Goal: Information Seeking & Learning: Learn about a topic

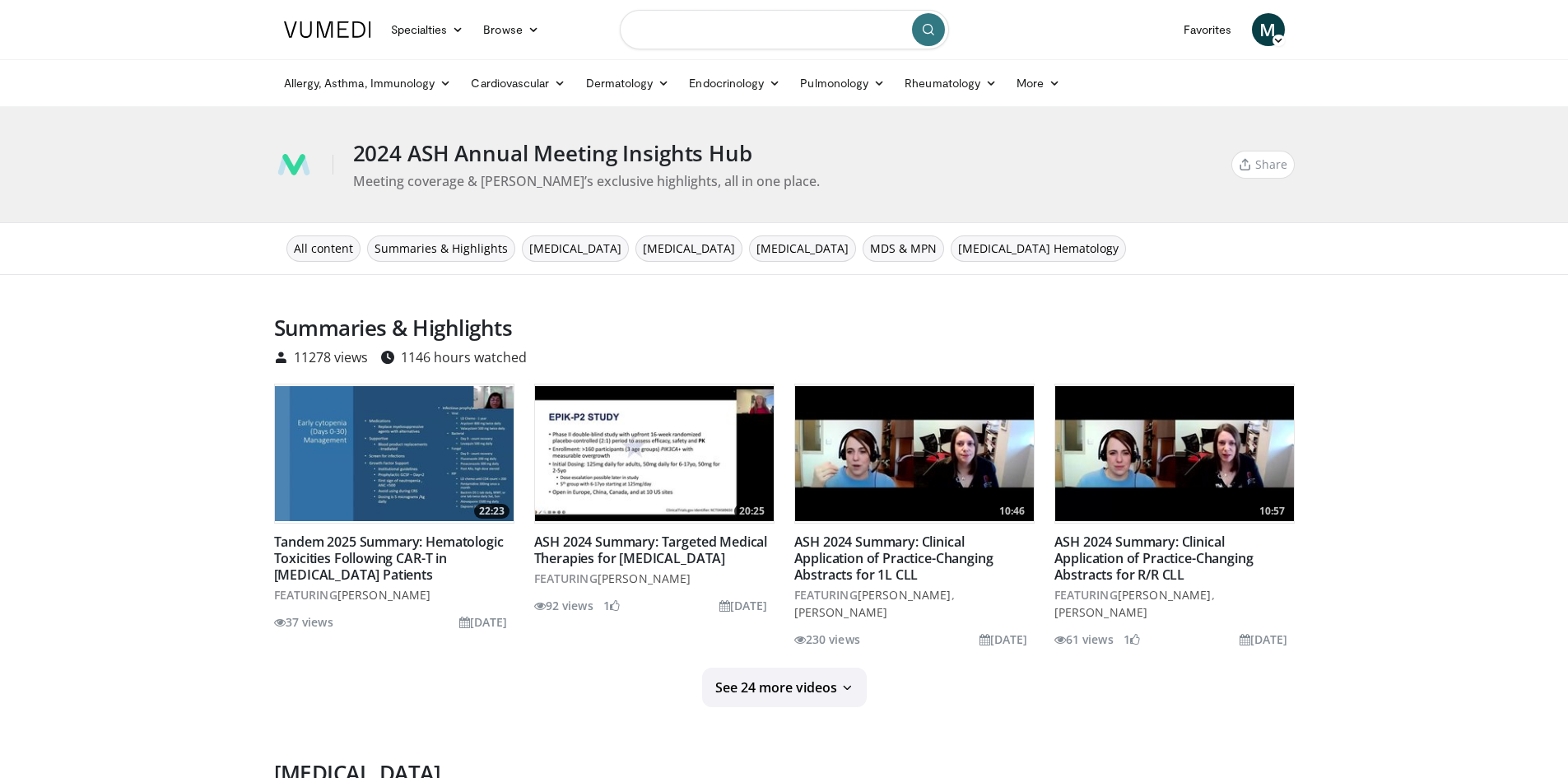
click at [695, 37] on input "Search topics, interventions" at bounding box center [784, 29] width 329 height 40
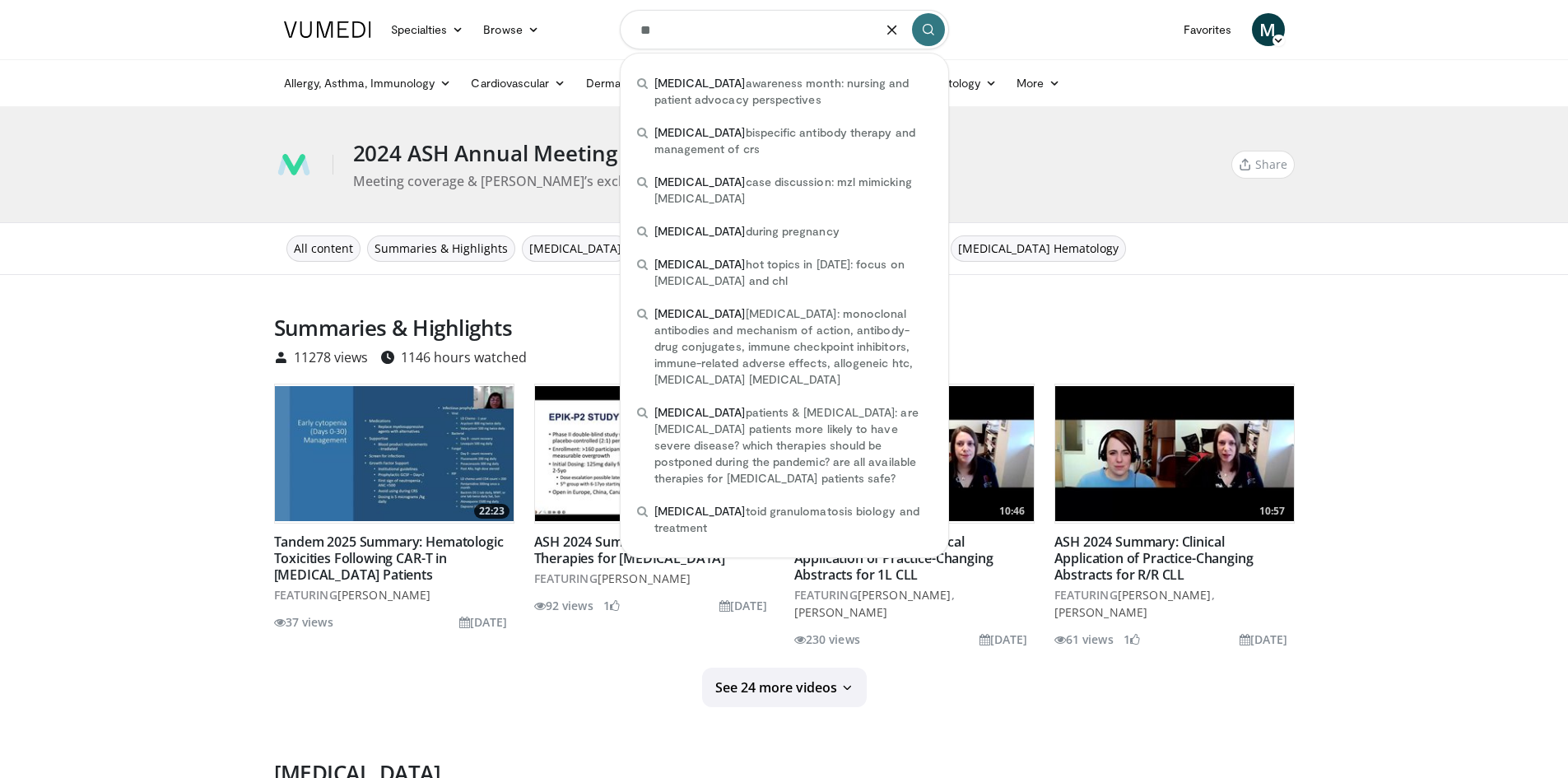
type input "*"
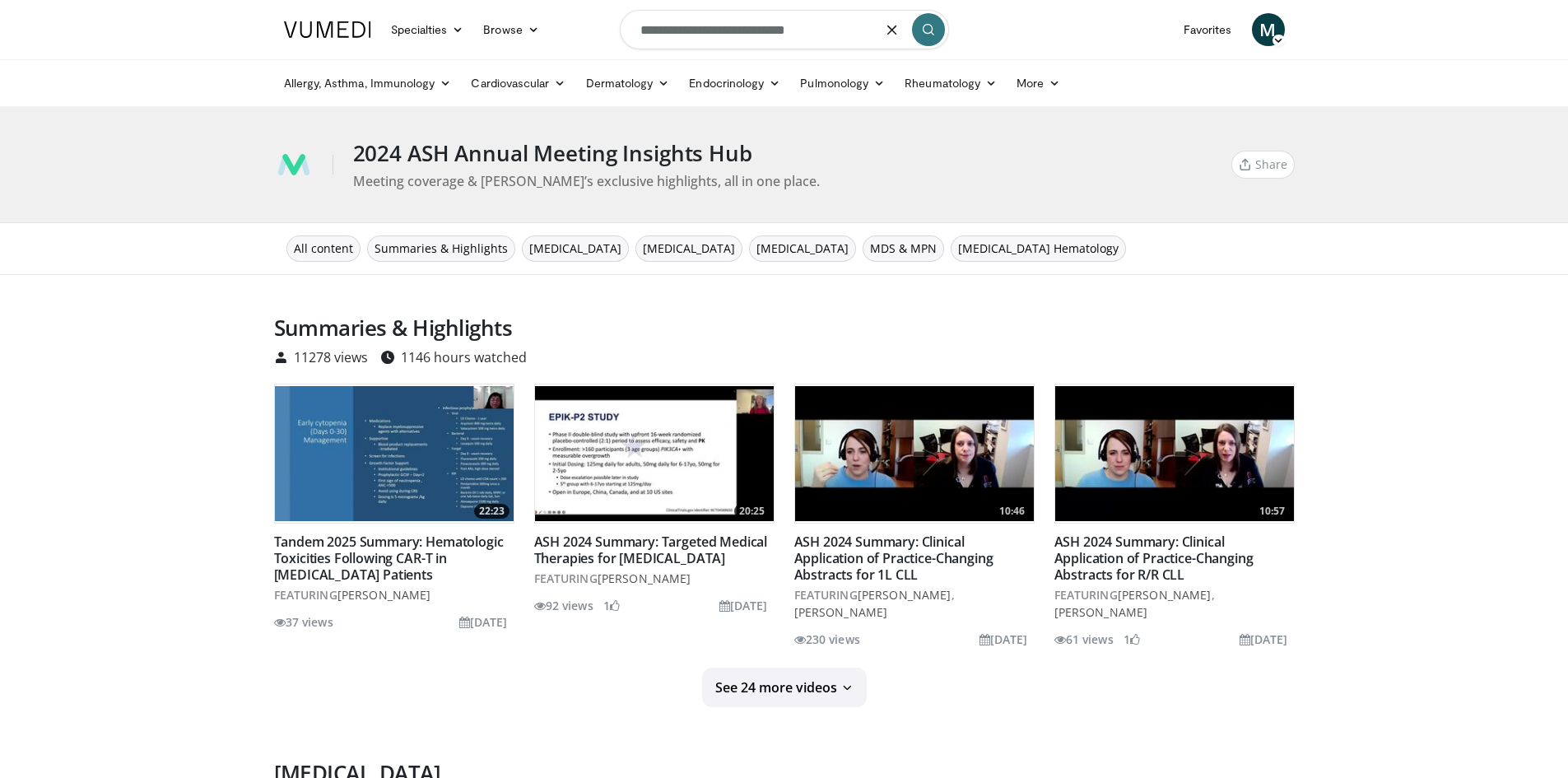
type input "**********"
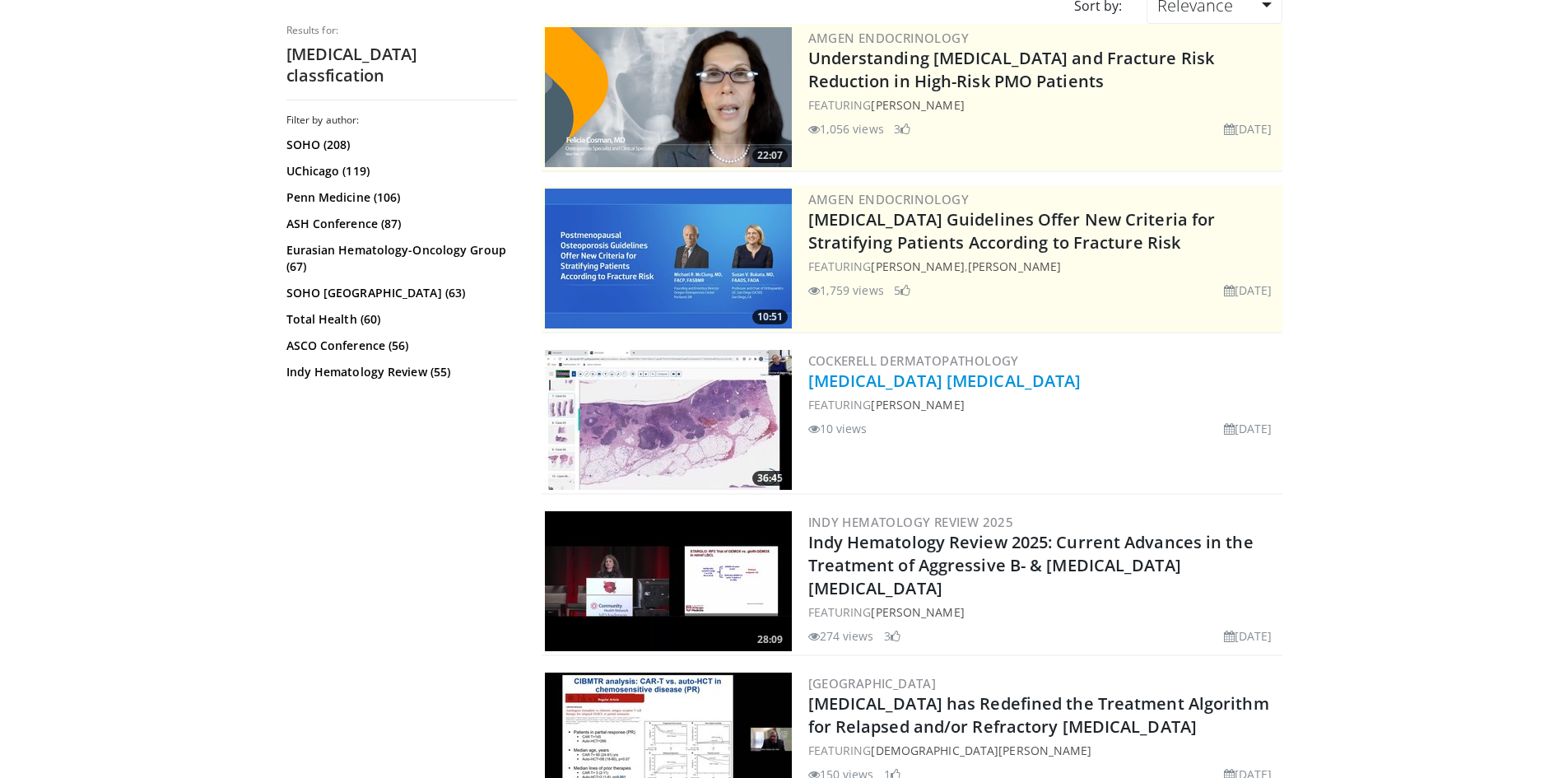
scroll to position [165, 0]
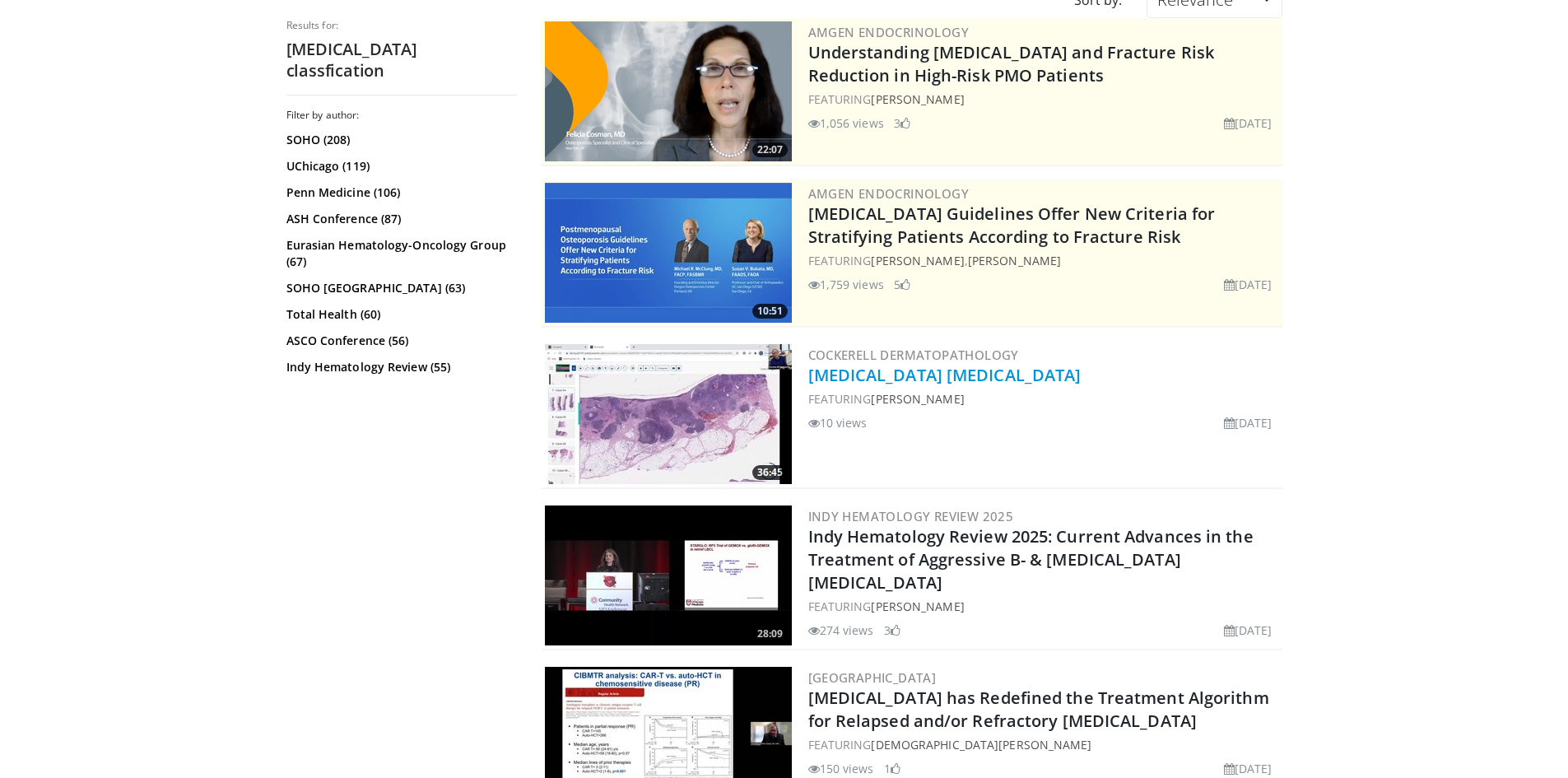
click at [858, 381] on link "[MEDICAL_DATA] [MEDICAL_DATA]" at bounding box center [945, 375] width 274 height 22
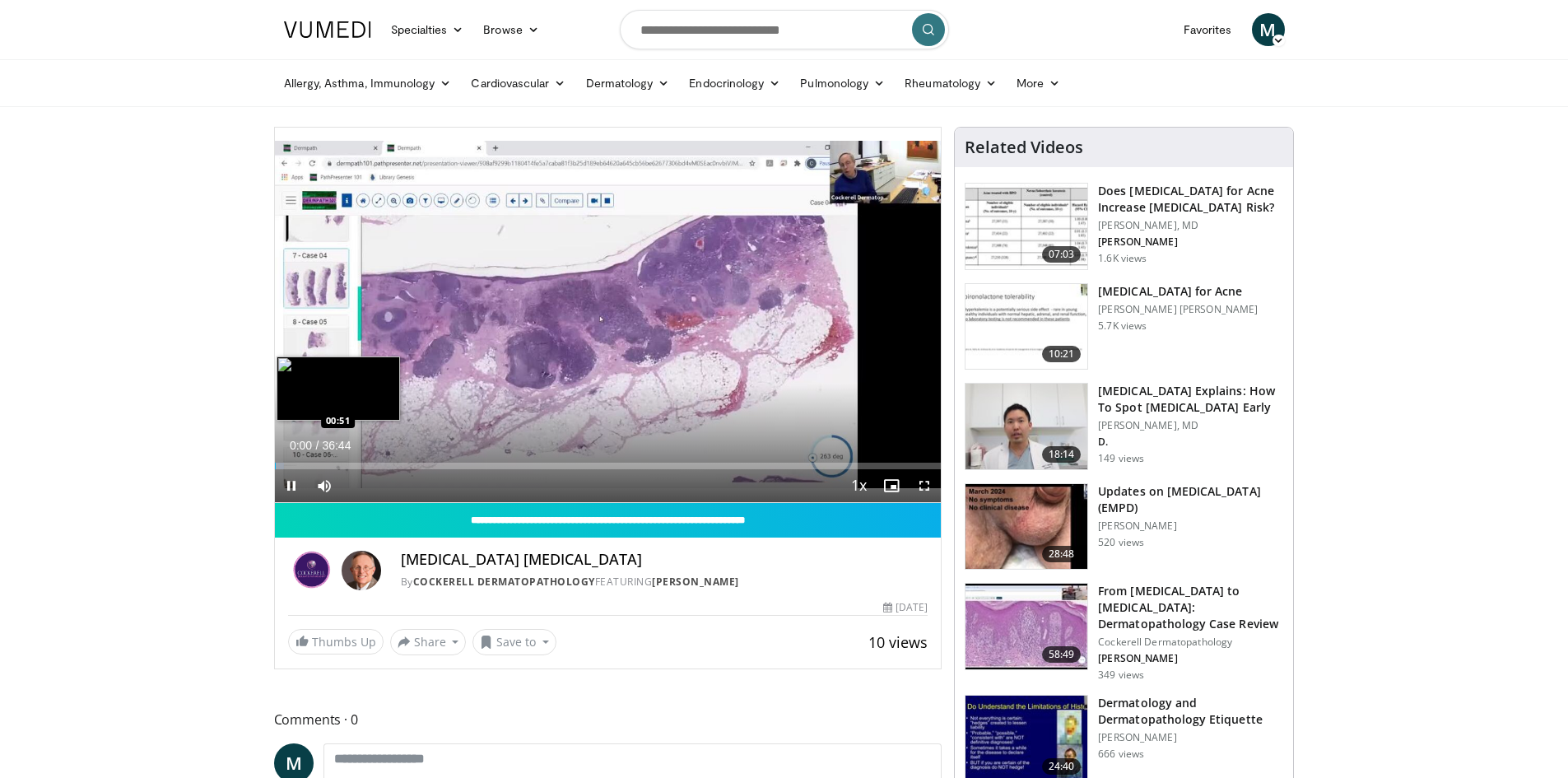
click at [290, 465] on div "Loaded : 1.36% 00:00 00:51" at bounding box center [608, 465] width 667 height 7
click at [306, 464] on div "Loaded : 3.62% 00:54 01:46" at bounding box center [608, 465] width 667 height 7
click at [324, 464] on div "Loaded : 6.35% 01:46 02:46" at bounding box center [608, 465] width 667 height 7
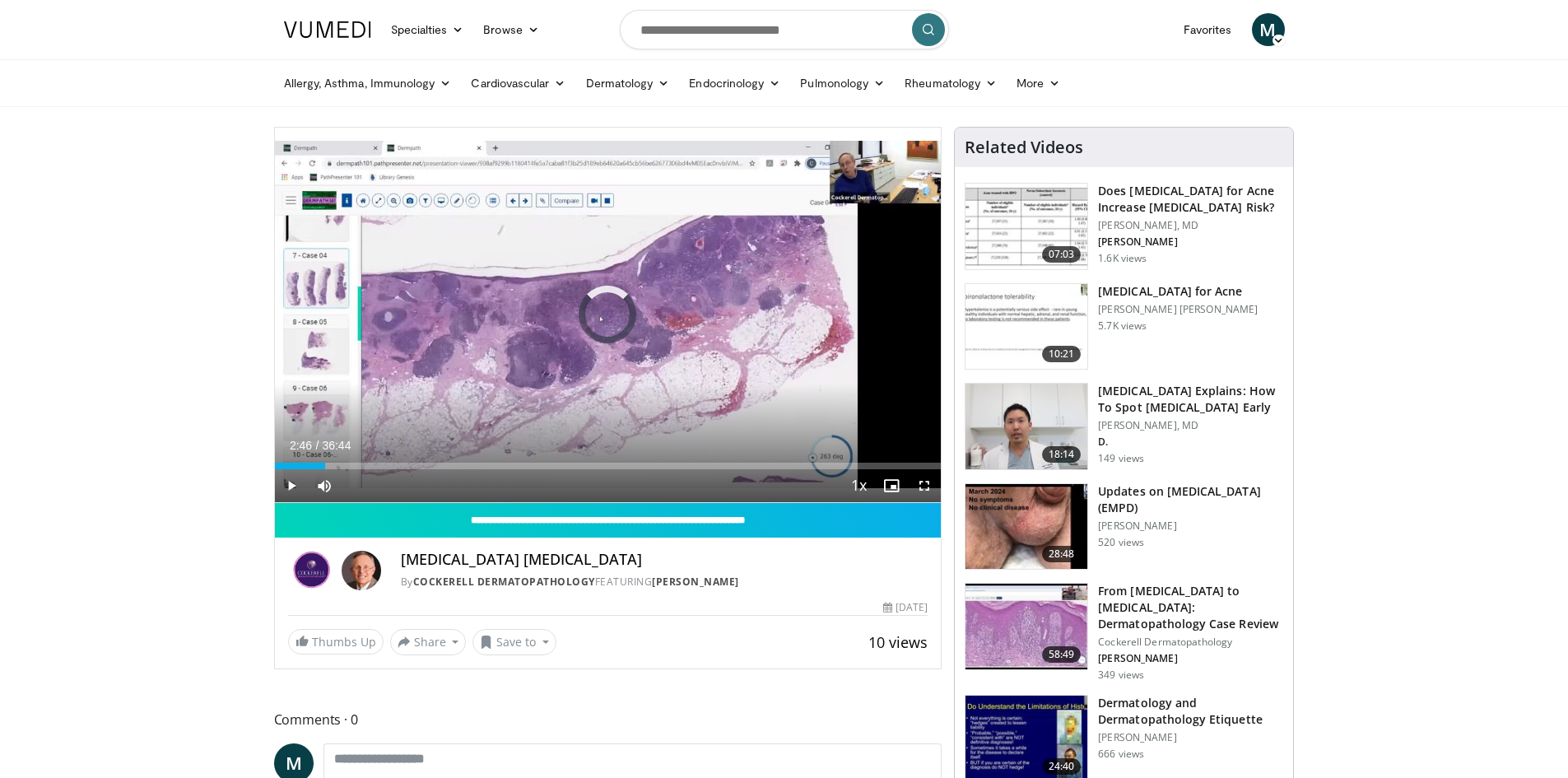
click at [336, 464] on div "Loaded : 7.71% 02:46 03:18" at bounding box center [608, 465] width 667 height 7
click at [364, 464] on div "Loaded : 9.52% 04:59 04:59" at bounding box center [608, 465] width 667 height 7
click at [391, 464] on div "Loaded : 0.00% 04:59 06:18" at bounding box center [608, 465] width 667 height 7
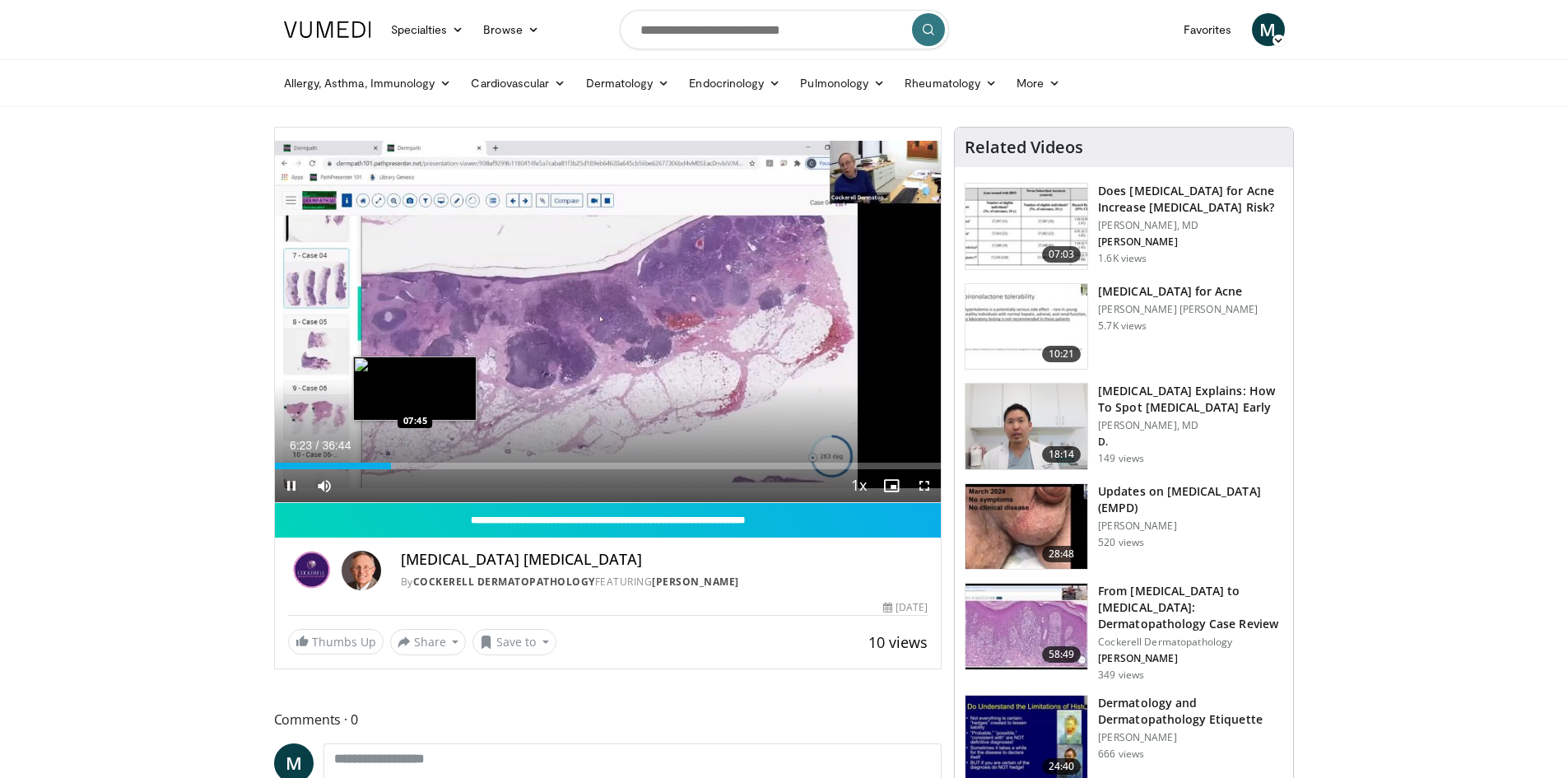
click at [415, 464] on div "Loaded : 18.14% 06:24 07:45" at bounding box center [608, 465] width 667 height 7
drag, startPoint x: 435, startPoint y: 462, endPoint x: 447, endPoint y: 463, distance: 12.0
click at [440, 463] on div "Loaded : 21.77% 07:45 08:50" at bounding box center [608, 465] width 667 height 7
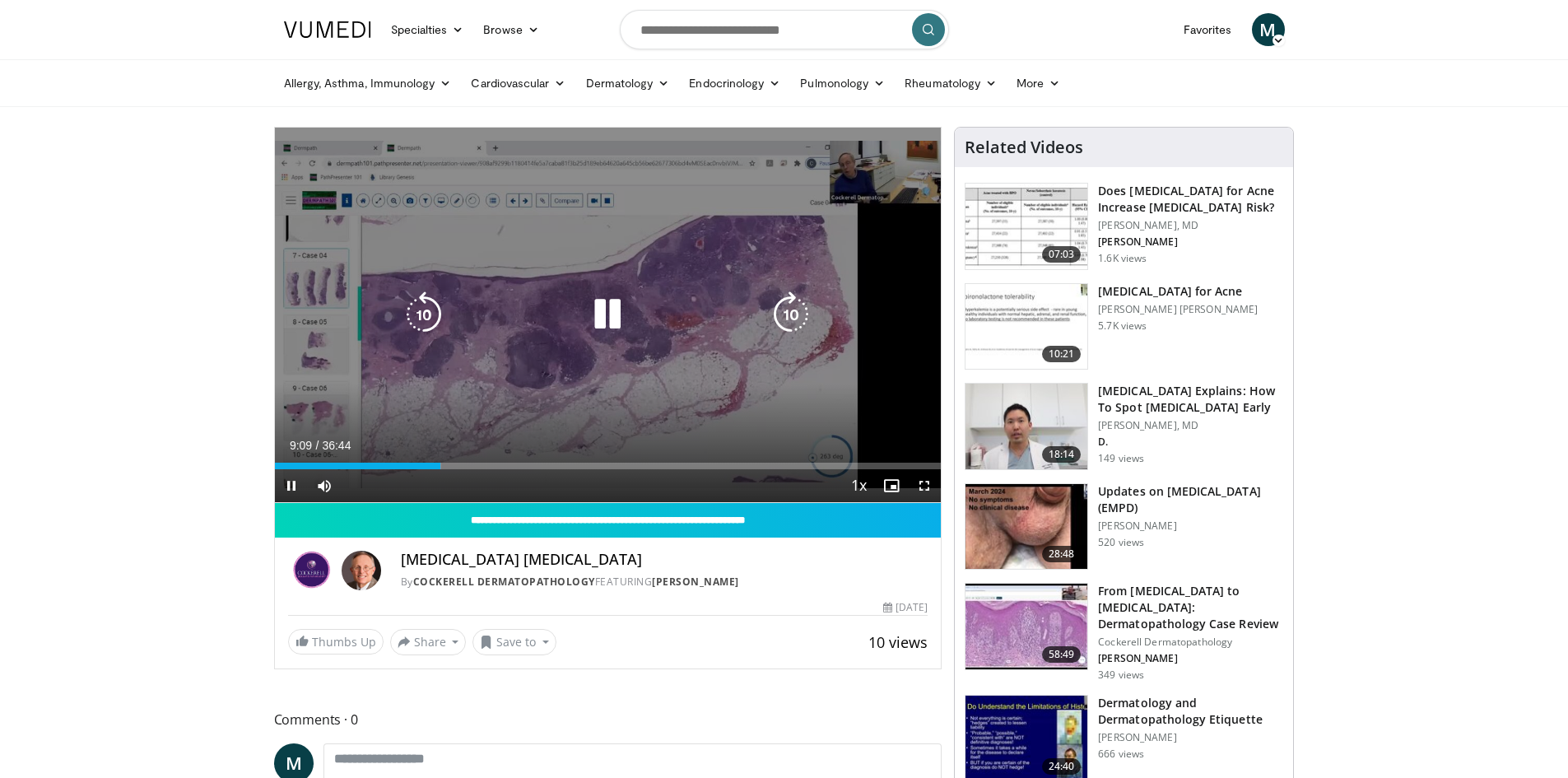
click at [467, 461] on video-js "**********" at bounding box center [608, 315] width 667 height 375
click at [506, 461] on div "Loaded : 25.85% 09:10 10:31" at bounding box center [608, 462] width 667 height 16
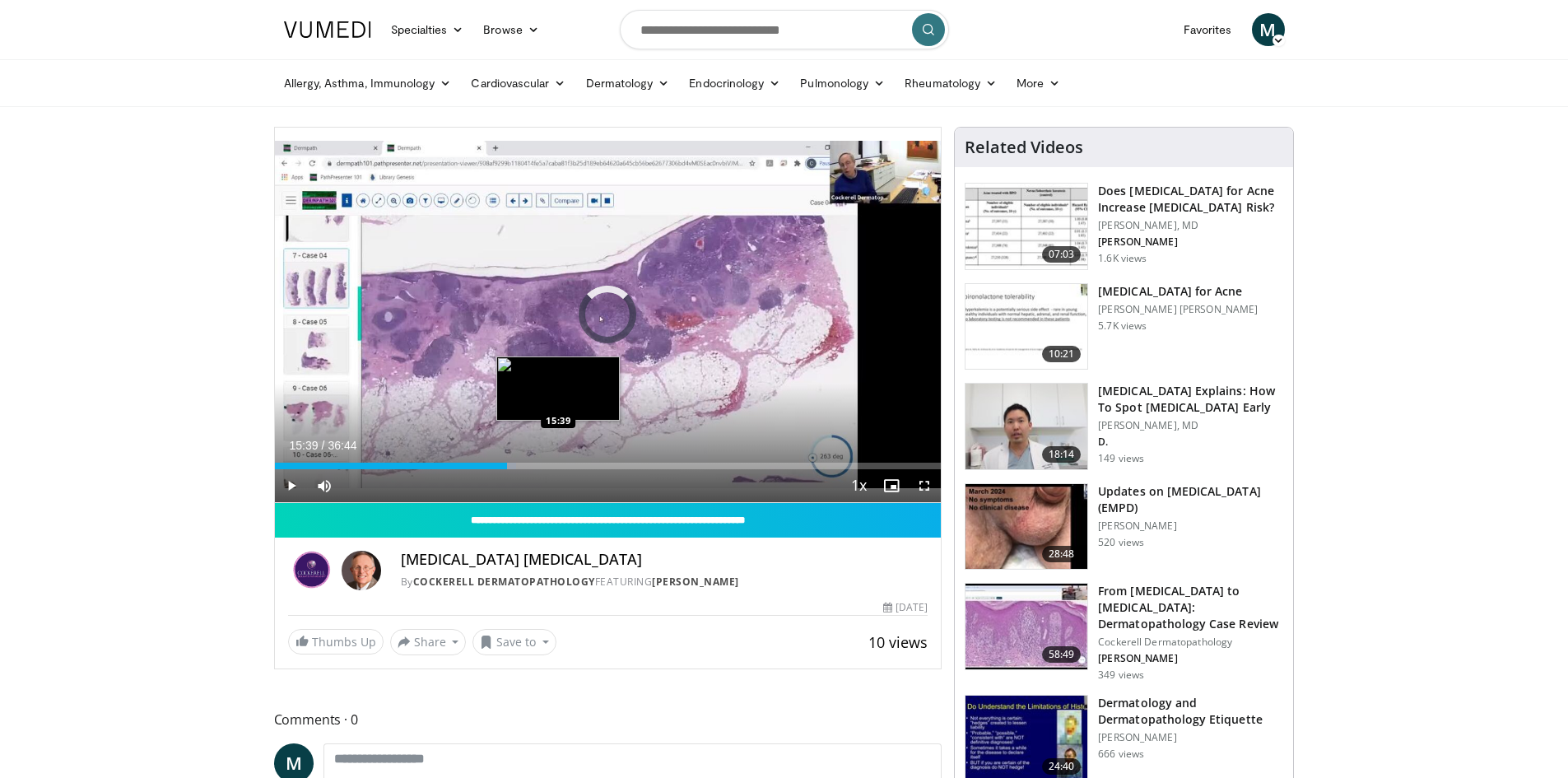
click at [558, 466] on div "Loaded : 36.29% 12:48 15:39" at bounding box center [608, 465] width 667 height 7
click at [597, 463] on div "Loaded : 42.64% 15:39 17:46" at bounding box center [608, 465] width 667 height 7
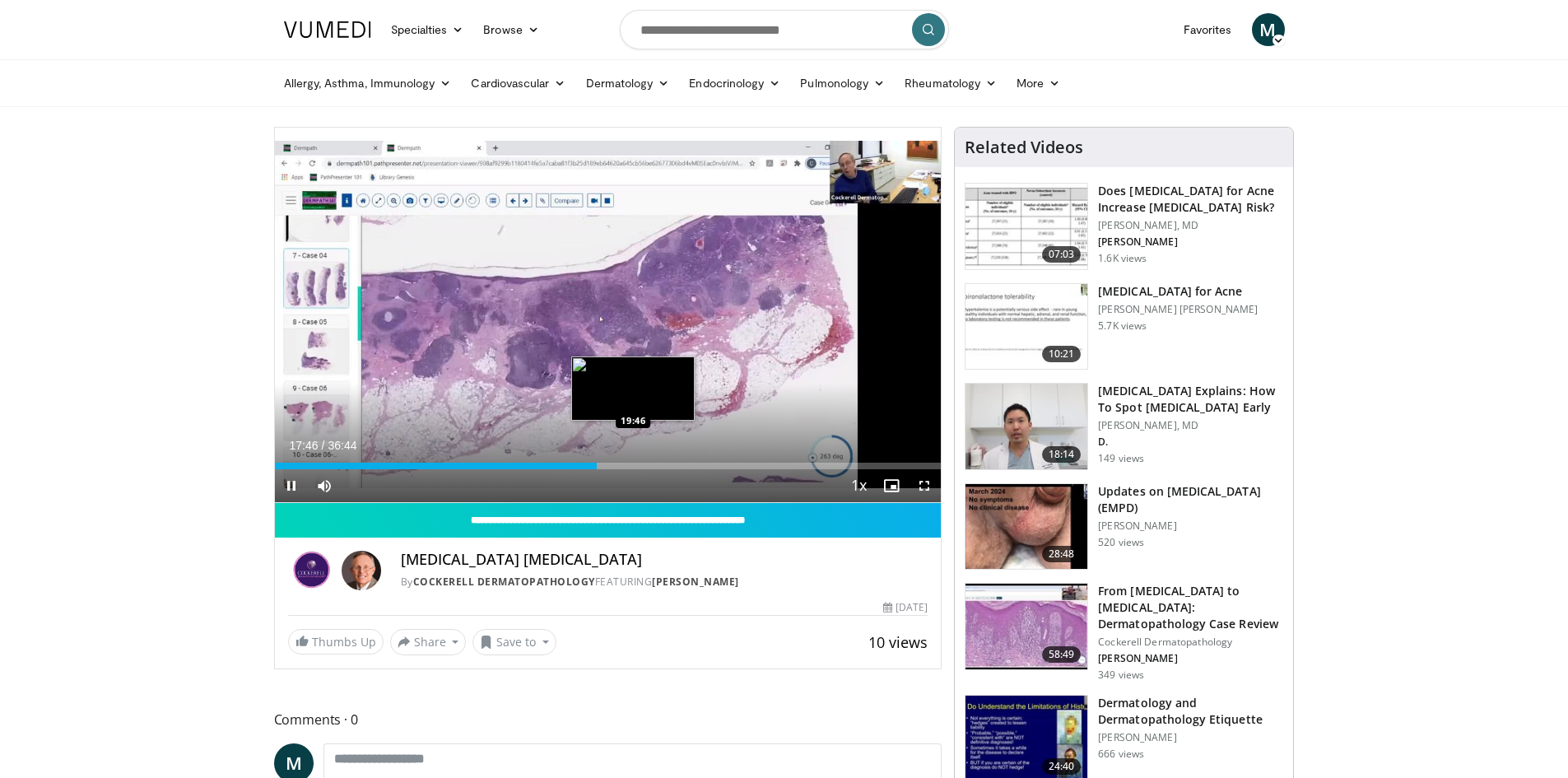
click at [633, 463] on div "Loaded : 48.45% 17:46 19:46" at bounding box center [608, 465] width 667 height 7
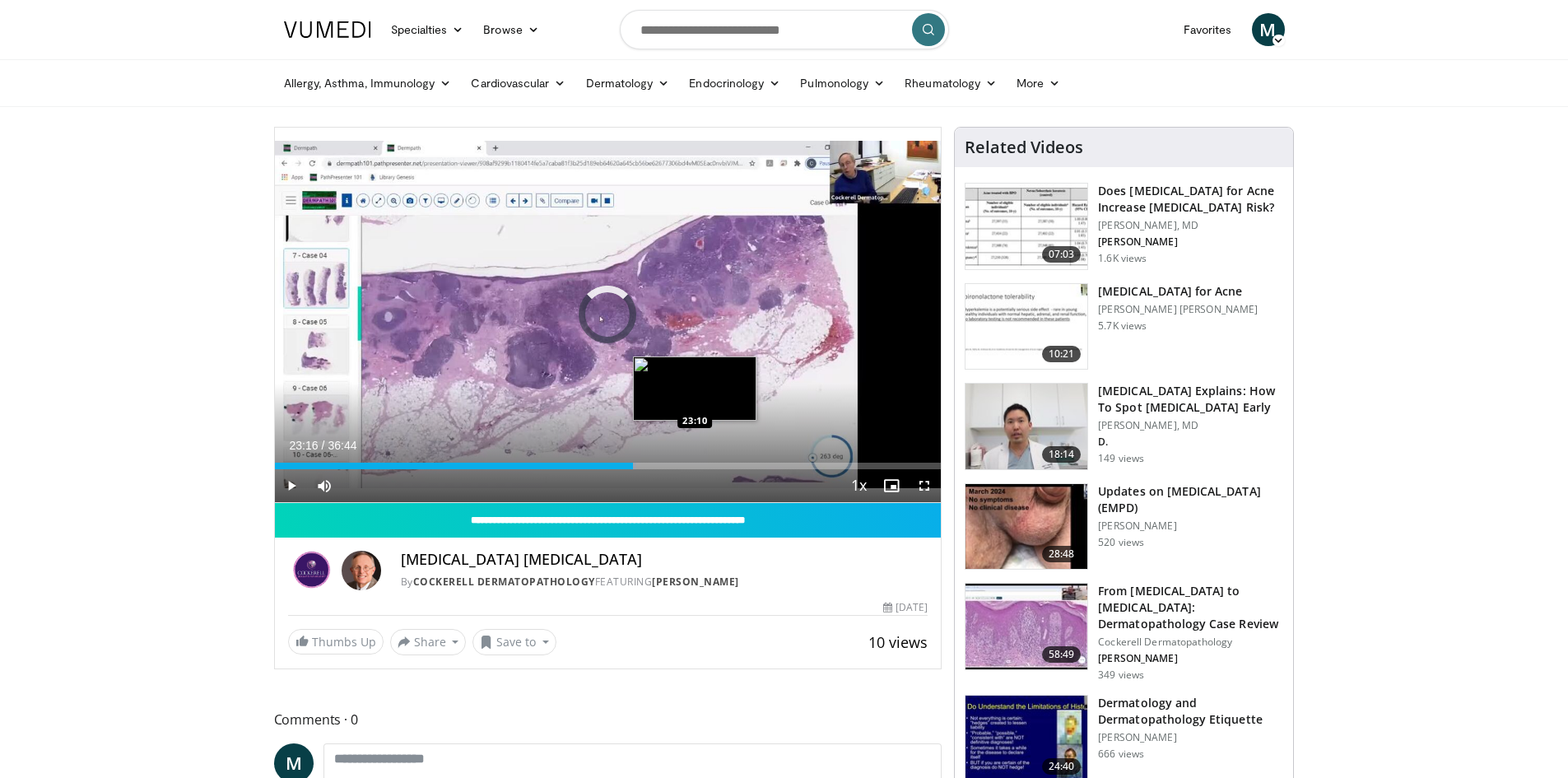
click at [696, 463] on div "Loaded : 54.34% 23:16 23:10" at bounding box center [608, 465] width 667 height 7
click at [723, 463] on video-js "**********" at bounding box center [608, 315] width 667 height 375
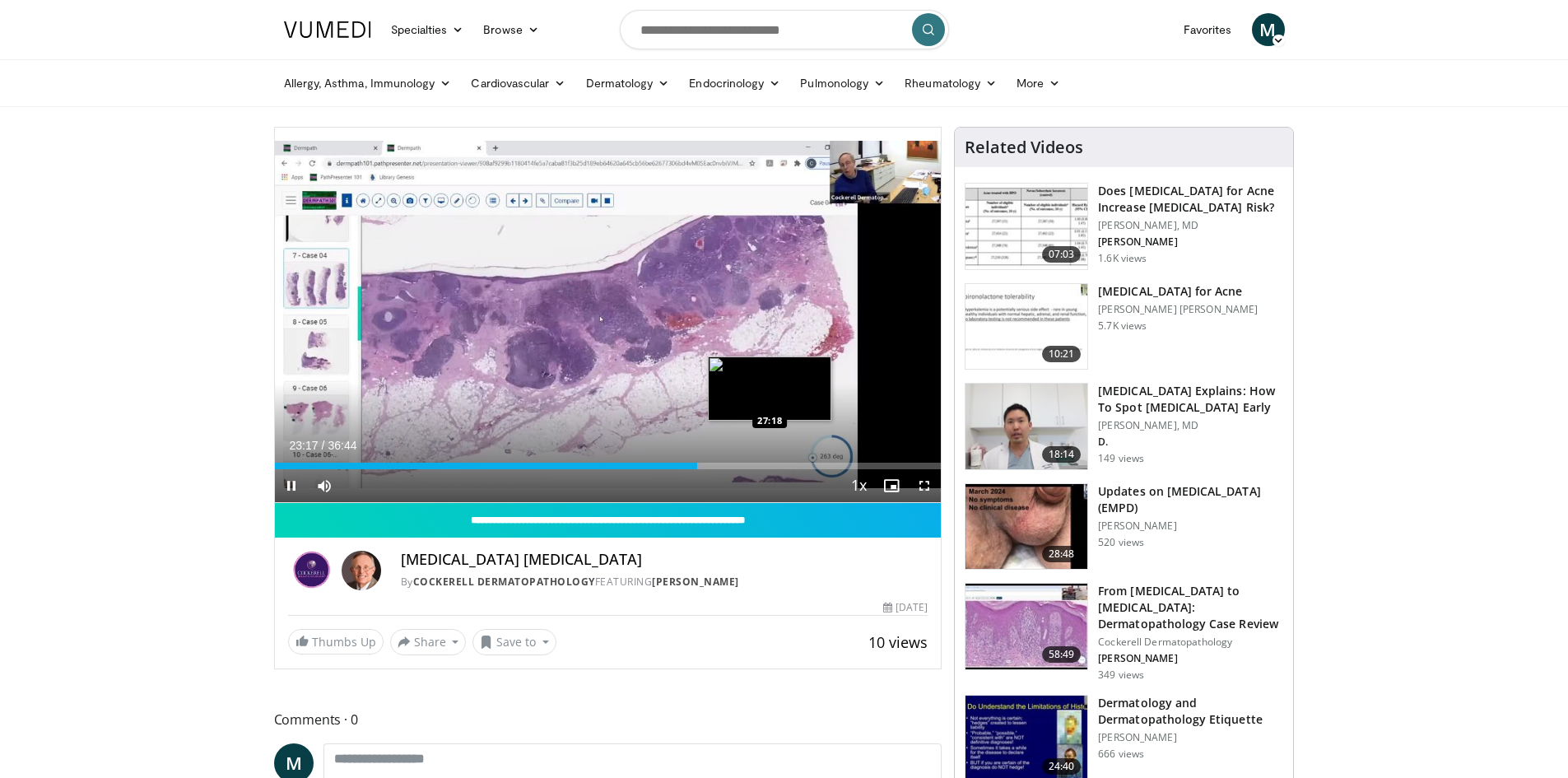
click at [769, 463] on div "Loaded : 63.95% 23:17 27:18" at bounding box center [608, 465] width 667 height 7
click at [798, 463] on div "Loaded : 74.84% 28:51 28:51" at bounding box center [608, 465] width 667 height 7
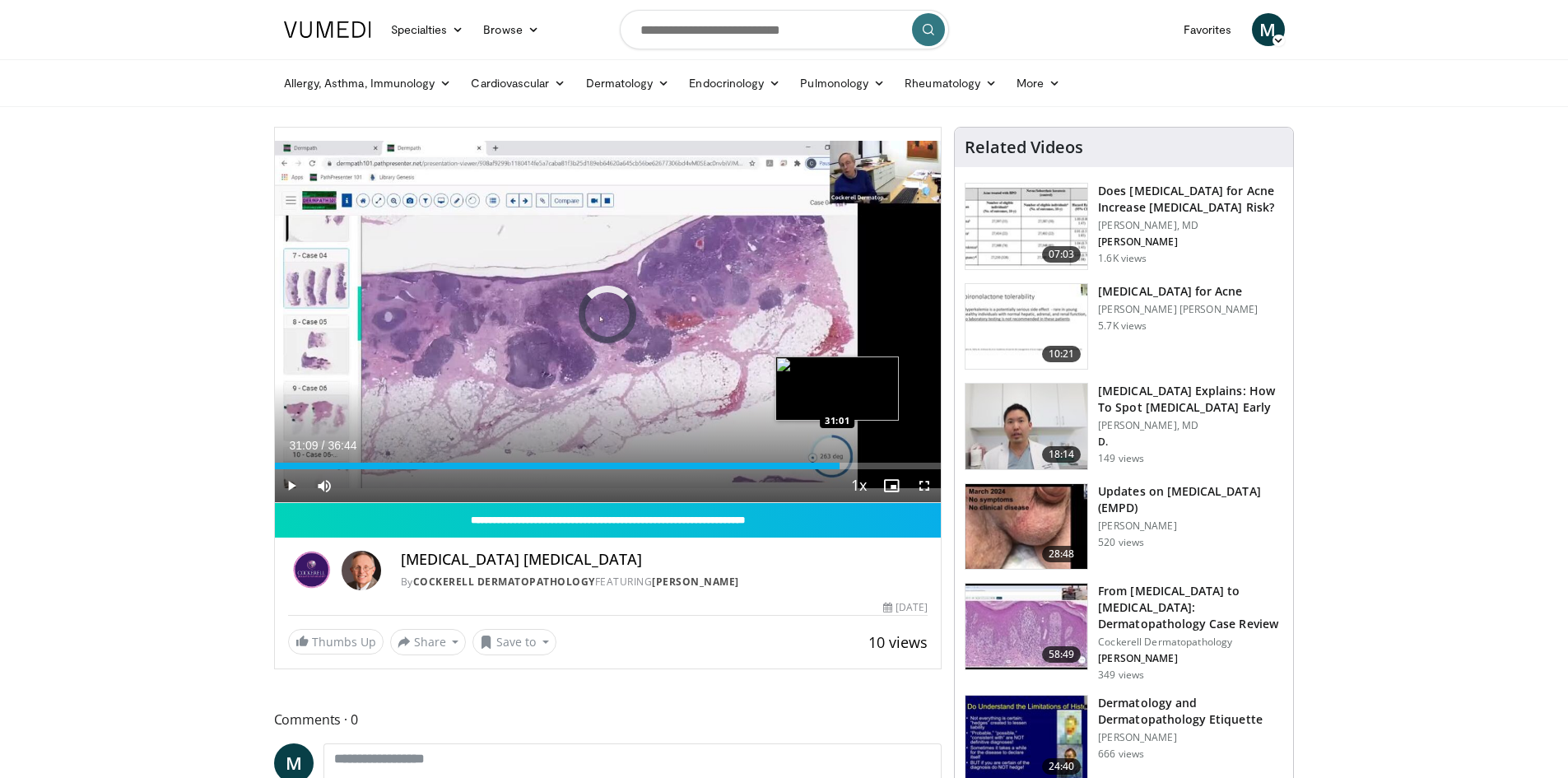
click at [840, 463] on div "Loaded : 0.00% 31:09 31:01" at bounding box center [608, 465] width 667 height 7
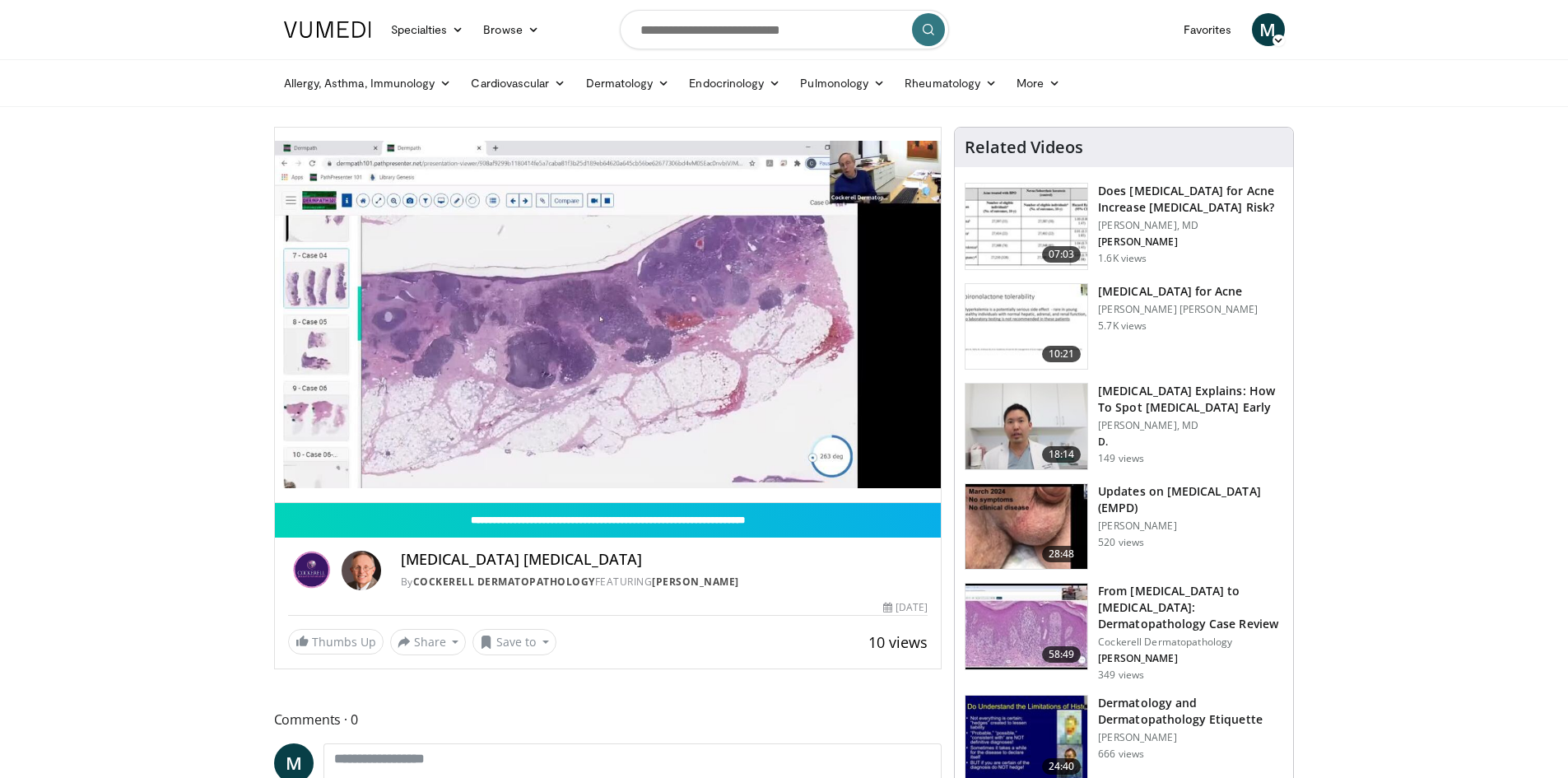
click at [813, 55] on form at bounding box center [784, 29] width 329 height 59
click at [776, 25] on input "Search topics, interventions" at bounding box center [784, 29] width 329 height 40
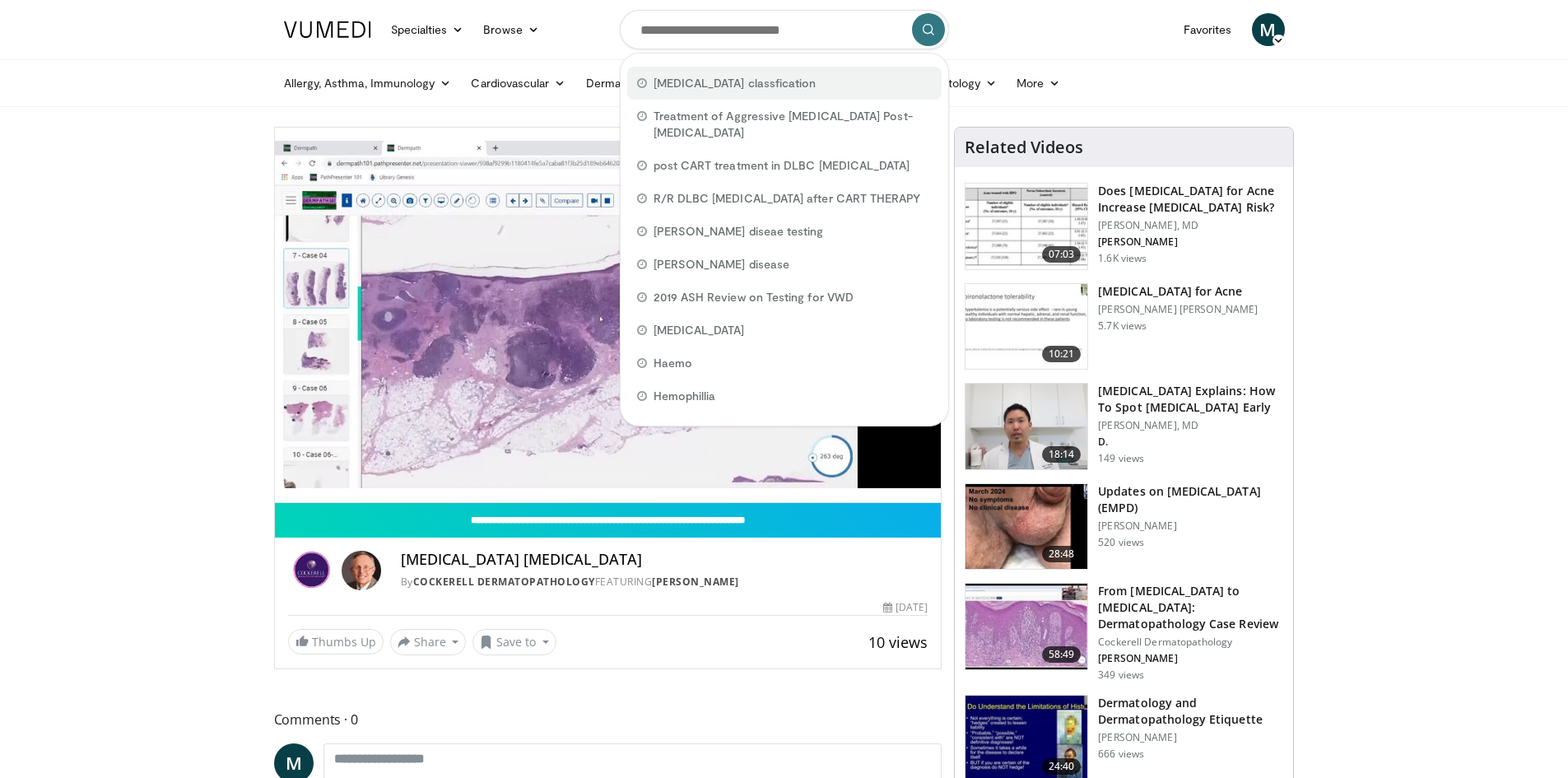
click at [712, 84] on span "[MEDICAL_DATA] classfication" at bounding box center [734, 83] width 163 height 17
type input "**********"
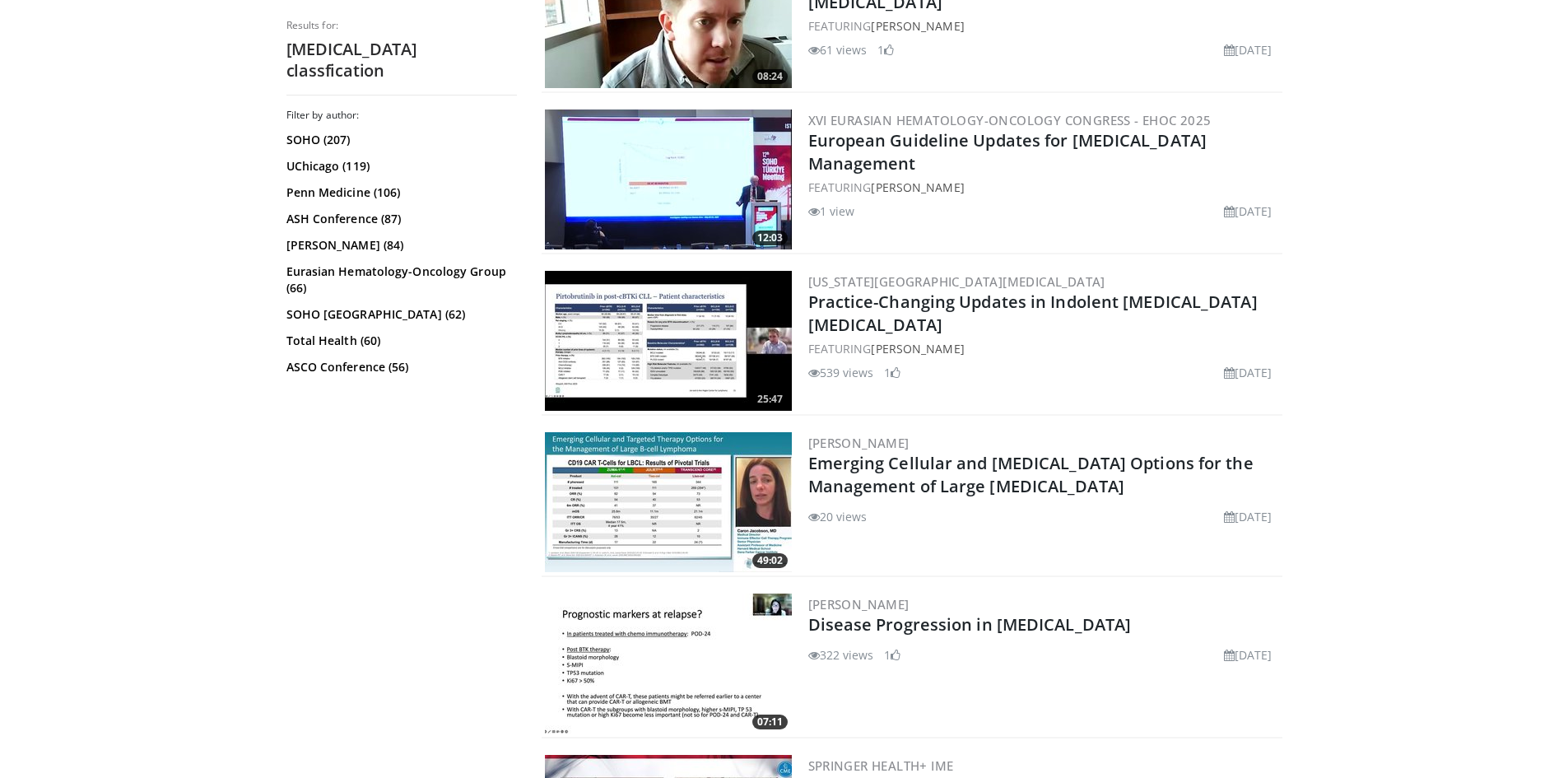
scroll to position [2634, 0]
